Goal: Check status: Check status

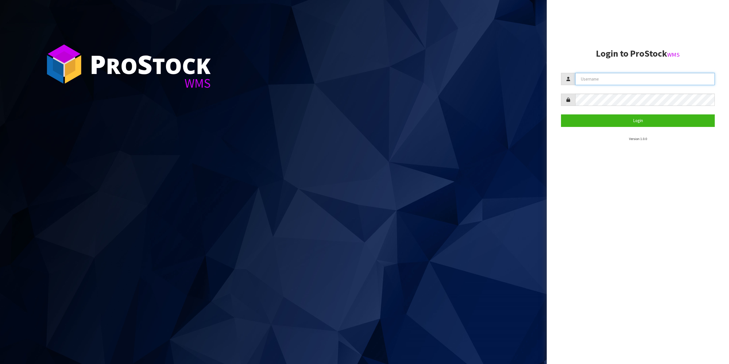
click at [654, 83] on input "text" at bounding box center [645, 79] width 140 height 12
click at [619, 75] on input "zubair@bitcreative.nz" at bounding box center [645, 79] width 140 height 12
type input "zubairmoolla"
click at [561, 114] on button "Login" at bounding box center [638, 120] width 154 height 12
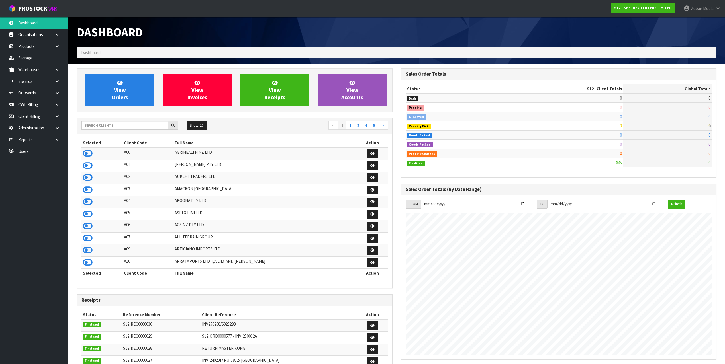
scroll to position [395, 324]
click at [114, 125] on input "text" at bounding box center [124, 125] width 87 height 9
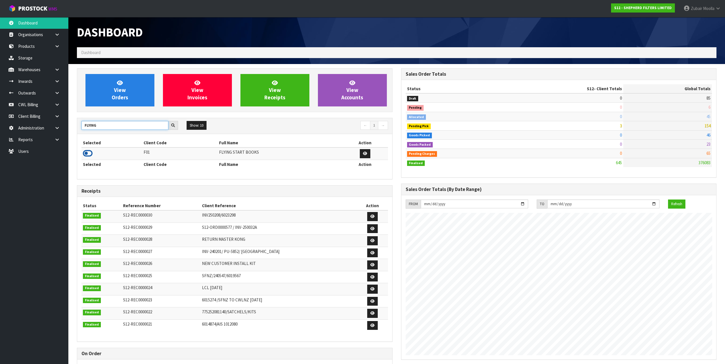
type input "FLYING"
click at [92, 156] on icon at bounding box center [88, 153] width 10 height 9
click at [145, 156] on td "F01" at bounding box center [179, 154] width 75 height 12
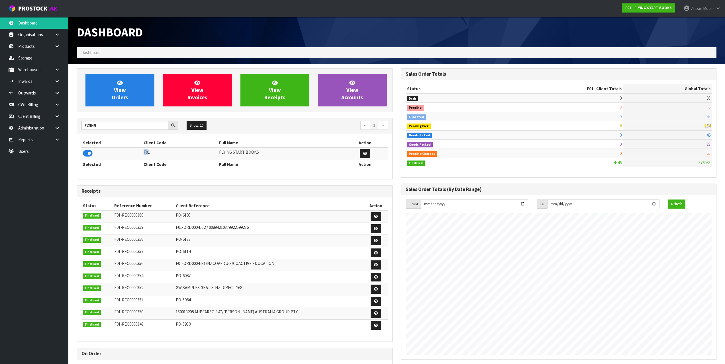
click at [146, 155] on td "F01" at bounding box center [179, 154] width 75 height 12
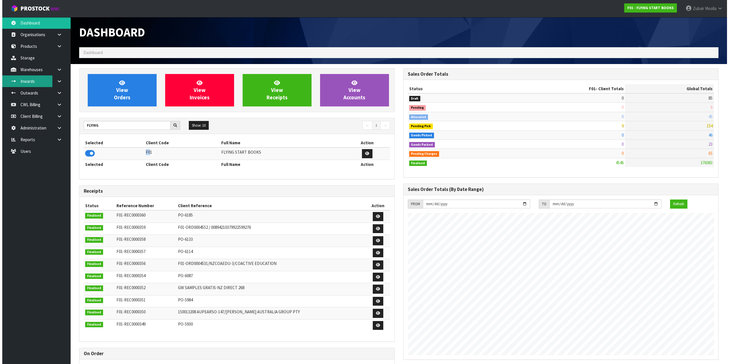
scroll to position [357, 324]
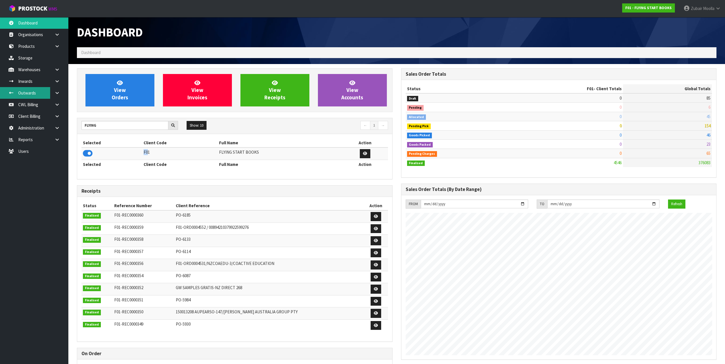
click at [26, 91] on link "Outwards" at bounding box center [34, 93] width 68 height 12
click at [344, 40] on div "Dashboard" at bounding box center [235, 32] width 324 height 30
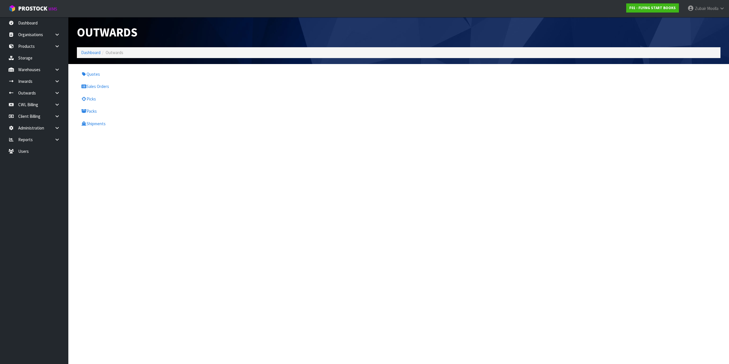
click at [344, 40] on div "Outwards" at bounding box center [236, 32] width 326 height 30
click at [92, 85] on link "Sales Orders" at bounding box center [154, 87] width 155 height 12
click at [351, 18] on div "Outwards" at bounding box center [236, 32] width 326 height 30
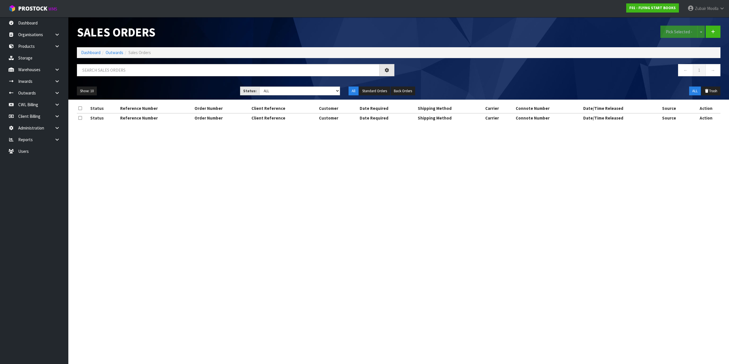
click at [351, 18] on div "Sales Orders" at bounding box center [236, 32] width 326 height 30
drag, startPoint x: 117, startPoint y: 167, endPoint x: 221, endPoint y: 251, distance: 133.9
click at [221, 251] on section "Sales Orders Pick Selected - FIFO Split button! FIFO - First In First Out FEFO …" at bounding box center [364, 182] width 729 height 364
click at [223, 243] on section "Sales Orders Pick Selected - FIFO Split button! FIFO - First In First Out FEFO …" at bounding box center [364, 182] width 729 height 364
click at [224, 241] on section "Sales Orders Pick Selected - FIFO Split button! FIFO - First In First Out FEFO …" at bounding box center [364, 182] width 729 height 364
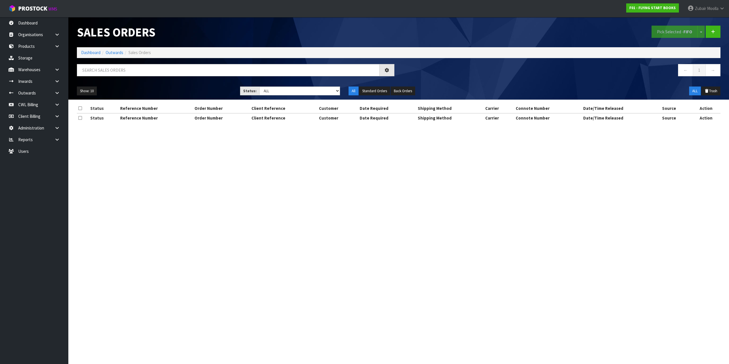
click at [224, 239] on section "Sales Orders Pick Selected - FIFO Split button! FIFO - First In First Out FEFO …" at bounding box center [364, 182] width 729 height 364
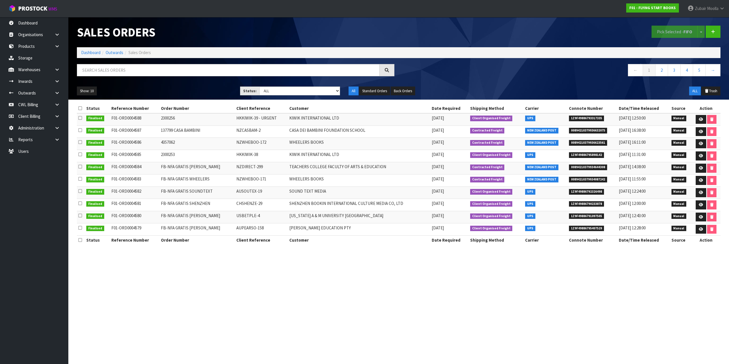
click at [220, 255] on section "Status Reference Number Order Number Client Reference Customer Date Required Sh…" at bounding box center [398, 177] width 661 height 155
click at [224, 132] on td "137799 CASA BAMBINI" at bounding box center [197, 132] width 76 height 12
click at [281, 51] on ol "Dashboard Outwards Sales Orders" at bounding box center [399, 52] width 644 height 11
drag, startPoint x: 283, startPoint y: 64, endPoint x: 228, endPoint y: 28, distance: 65.2
click at [282, 62] on div "Sales Orders Pick Selected - FIFO Split button! FIFO - First In First Out FEFO …" at bounding box center [399, 58] width 652 height 83
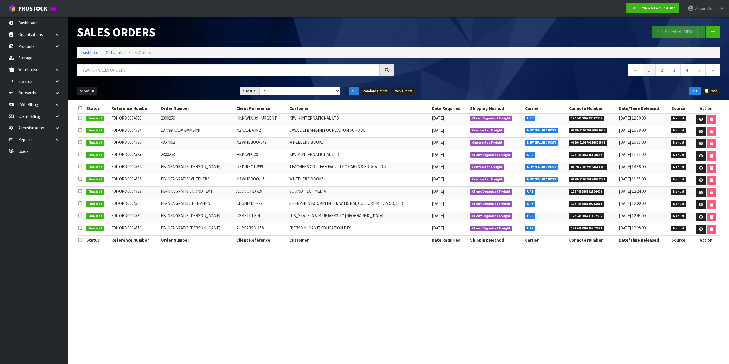
drag, startPoint x: 140, startPoint y: 56, endPoint x: 155, endPoint y: 278, distance: 222.1
click at [155, 278] on section "Sales Orders Pick Selected - FIFO Split button! FIFO - First In First Out FEFO …" at bounding box center [364, 182] width 729 height 364
click at [32, 30] on link "Organisations" at bounding box center [34, 35] width 68 height 12
